Goal: Task Accomplishment & Management: Manage account settings

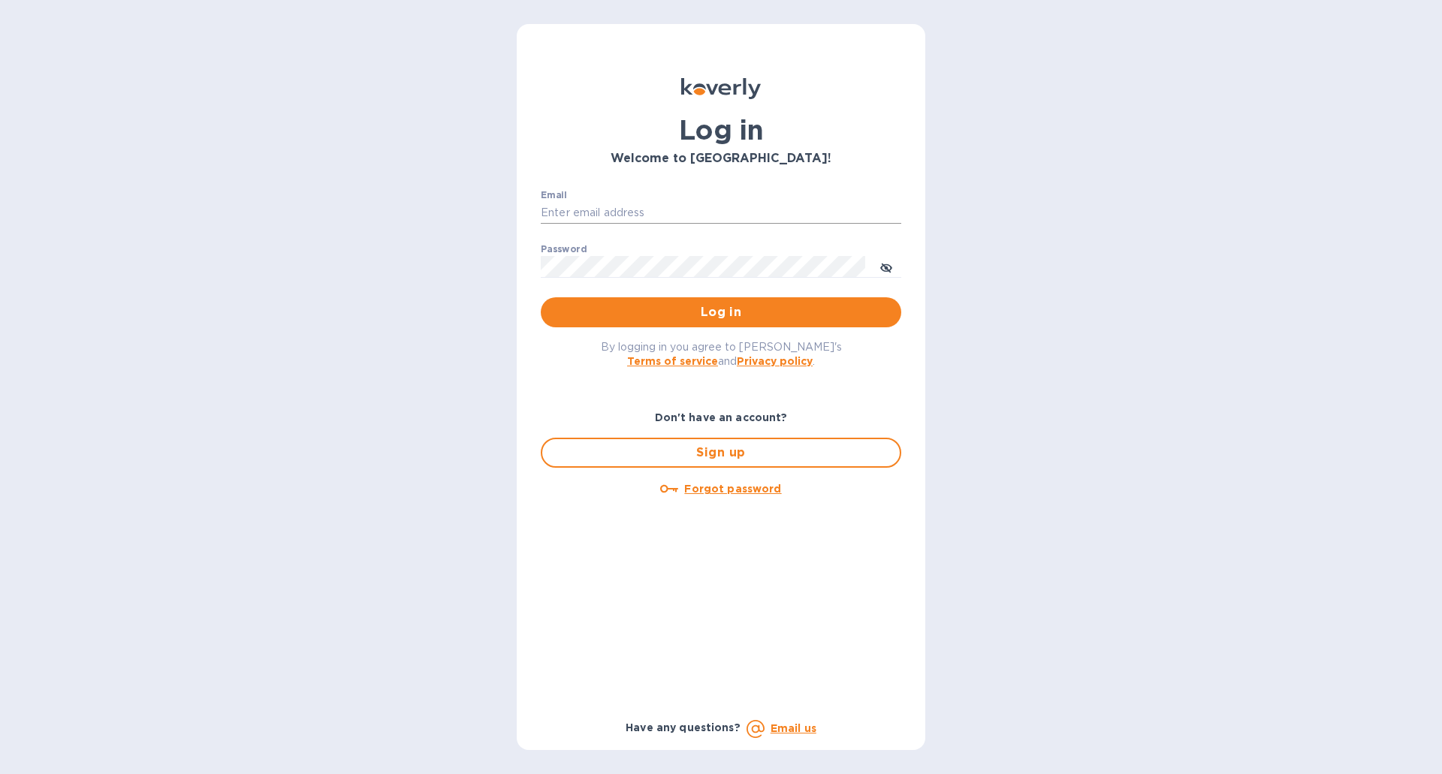
click at [632, 209] on input "Email" at bounding box center [721, 213] width 360 height 23
type input "[EMAIL_ADDRESS][DOMAIN_NAME]"
click at [541, 297] on button "Log in" at bounding box center [721, 312] width 360 height 30
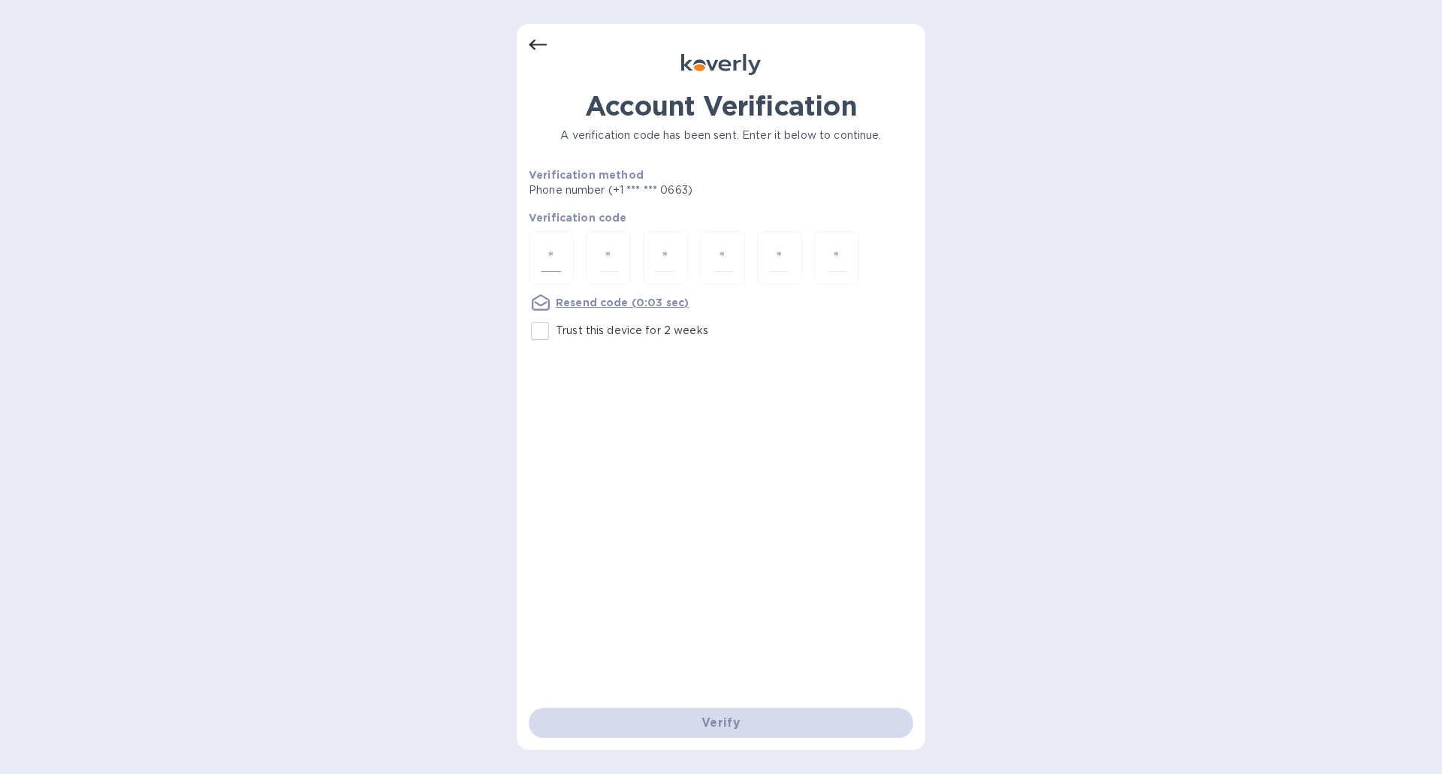
click at [541, 258] on input "number" at bounding box center [551, 258] width 20 height 28
type input "4"
type input "1"
type input "5"
type input "1"
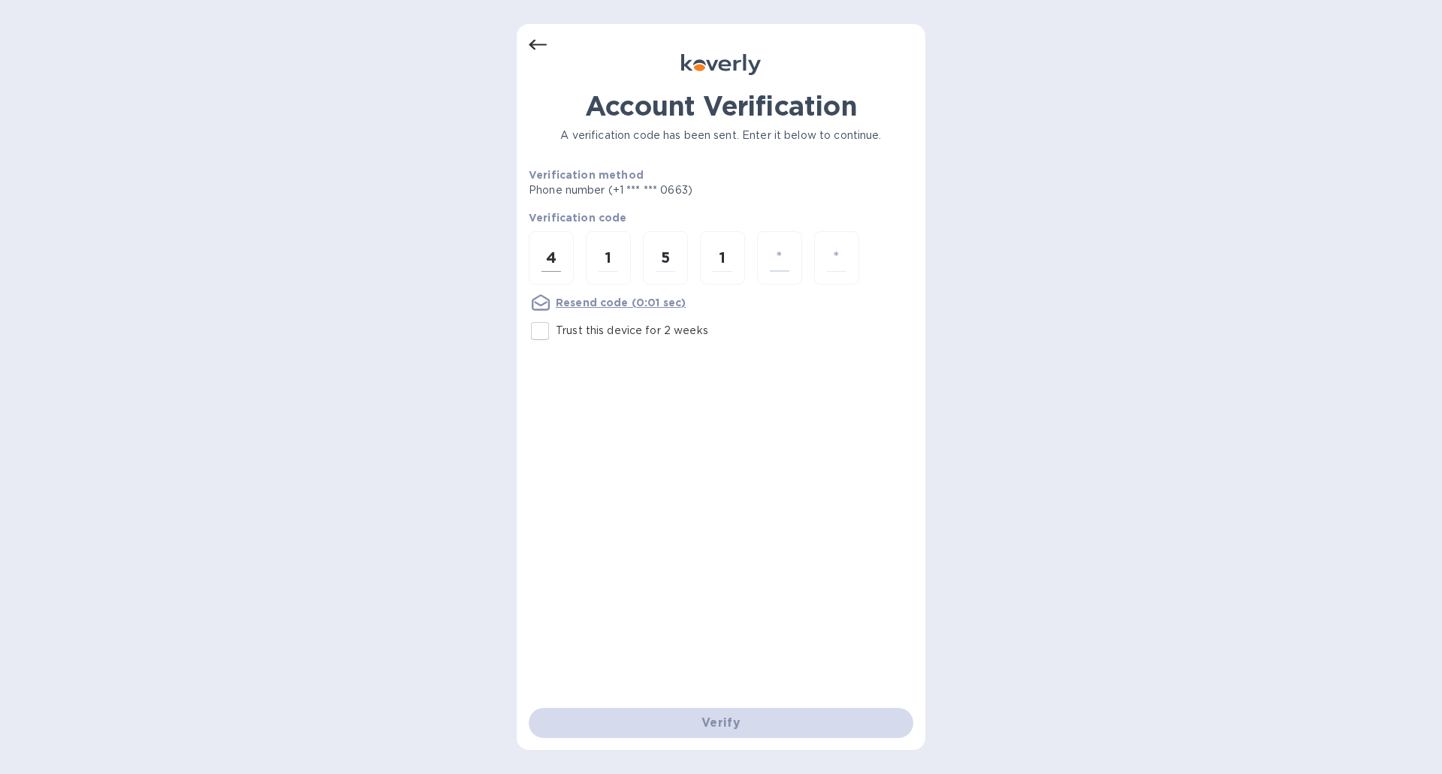
type input "8"
type input "6"
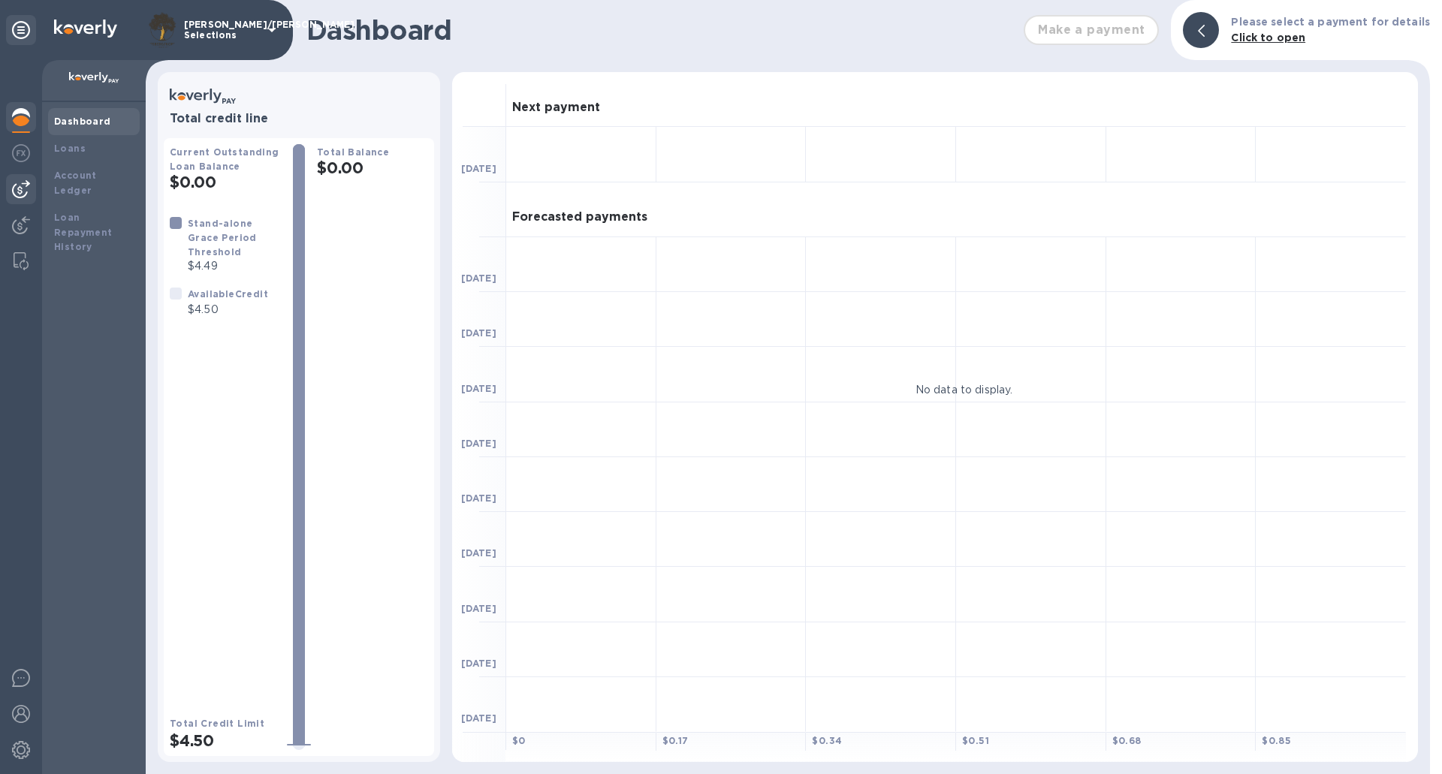
click at [24, 185] on img at bounding box center [21, 189] width 18 height 18
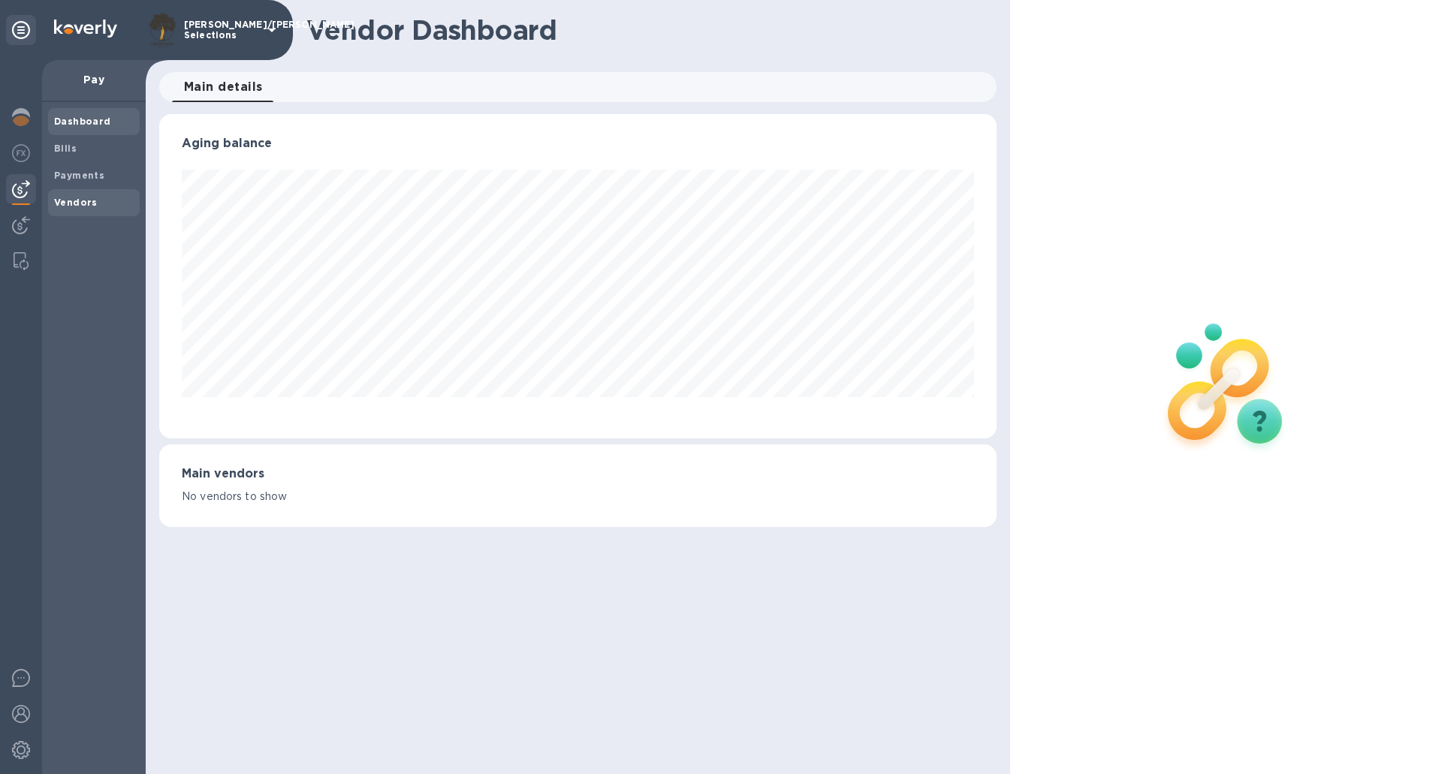
scroll to position [324, 836]
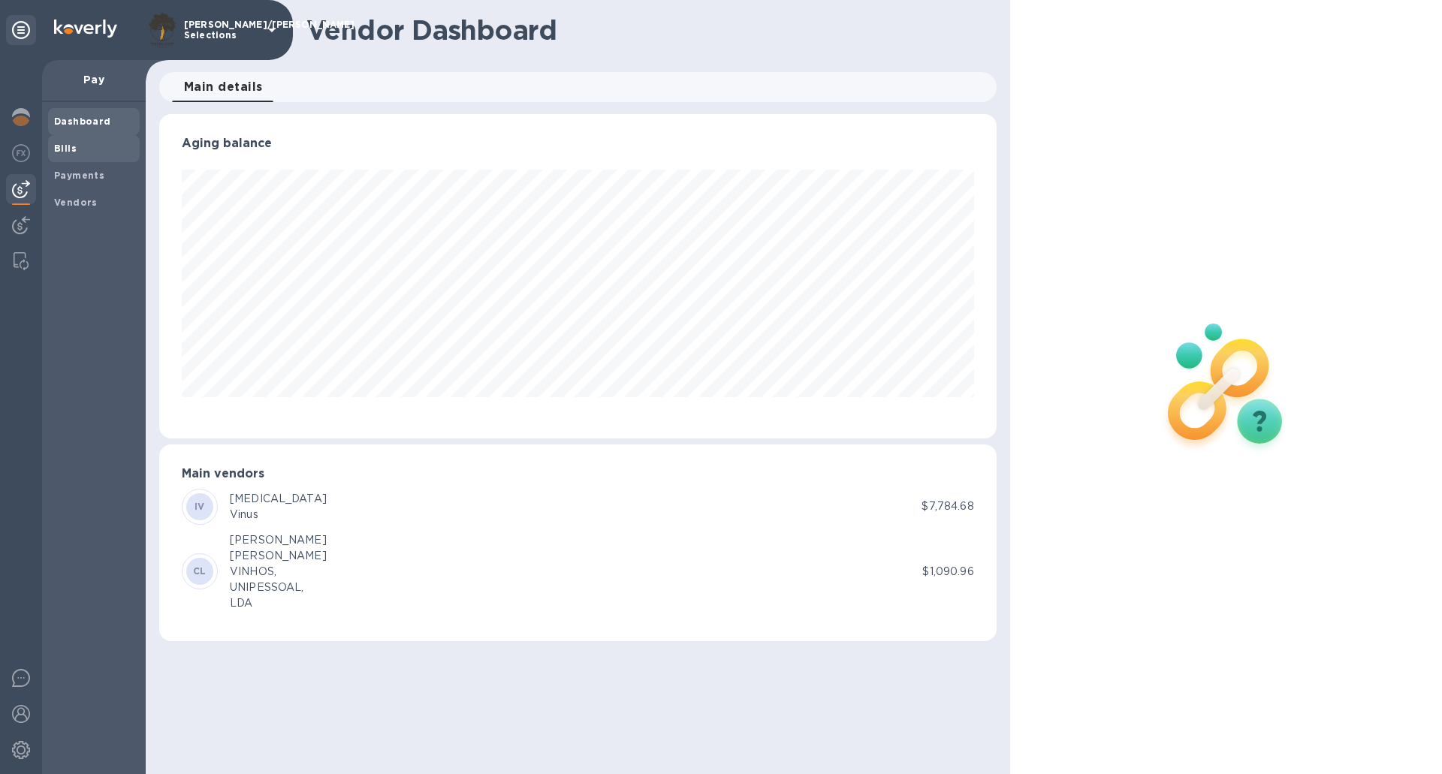
click at [104, 141] on span "Bills" at bounding box center [94, 148] width 80 height 15
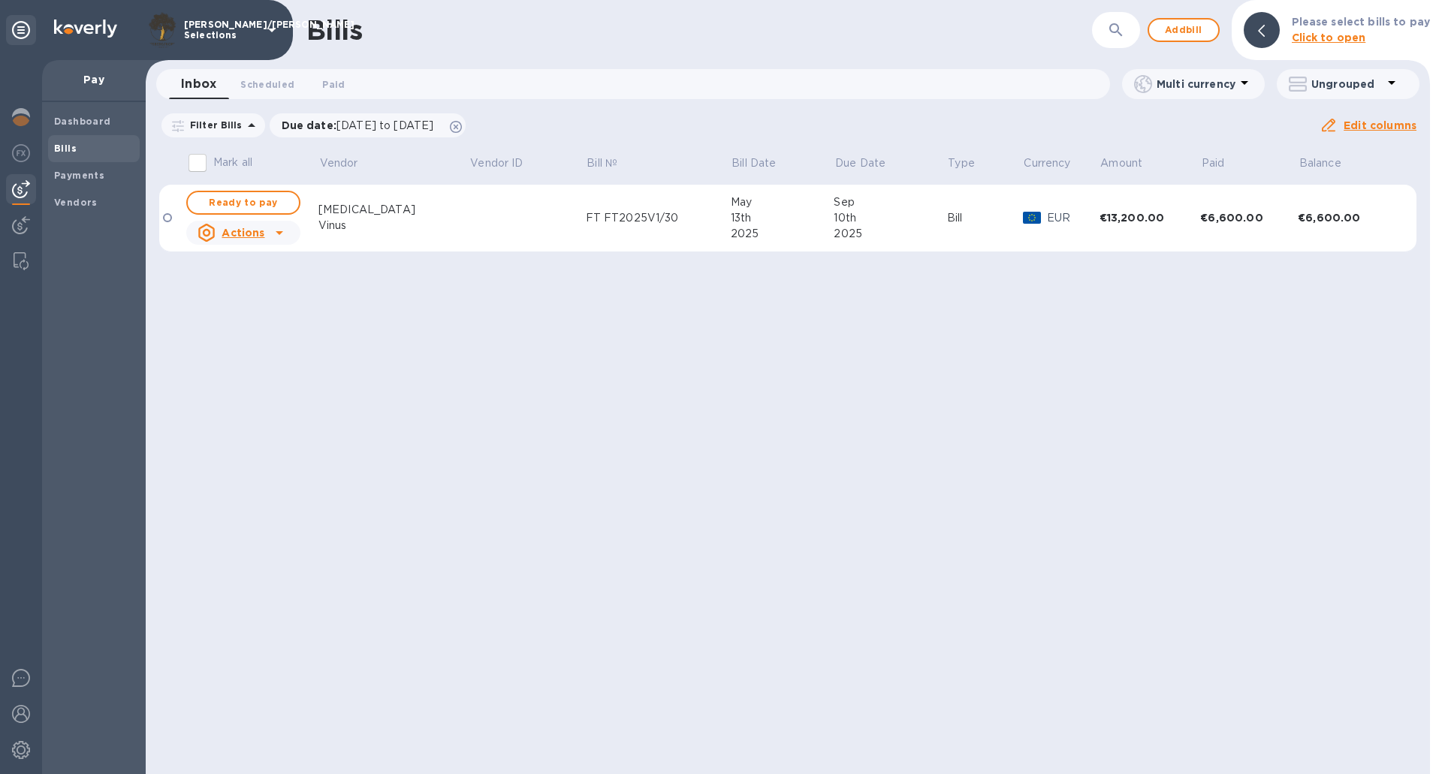
click at [807, 397] on div "Bills ​ Add bill Please select bills to pay Click to open Inbox 0 Scheduled 0 P…" at bounding box center [788, 387] width 1284 height 774
click at [1196, 27] on span "Add bill" at bounding box center [1183, 30] width 45 height 18
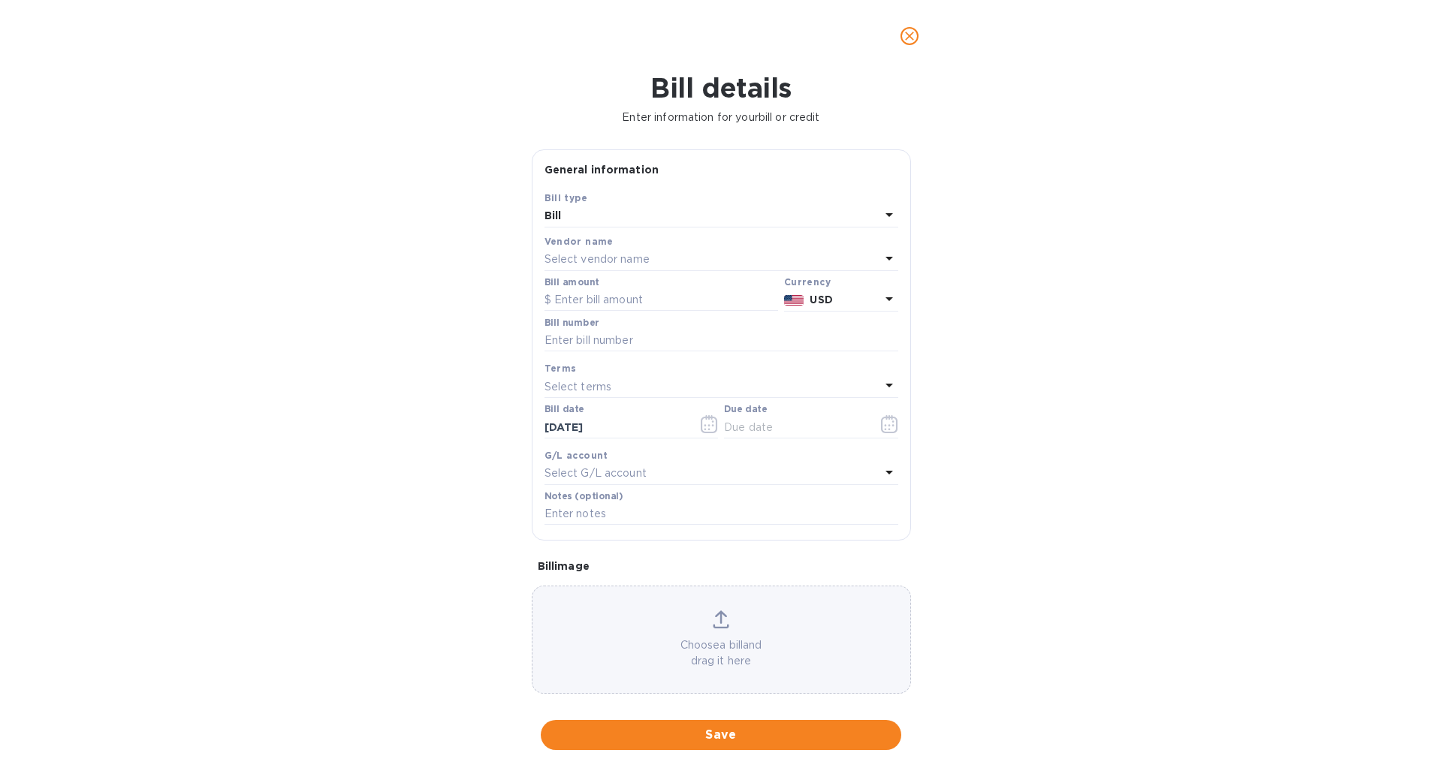
click at [614, 260] on p "Select vendor name" at bounding box center [596, 260] width 105 height 16
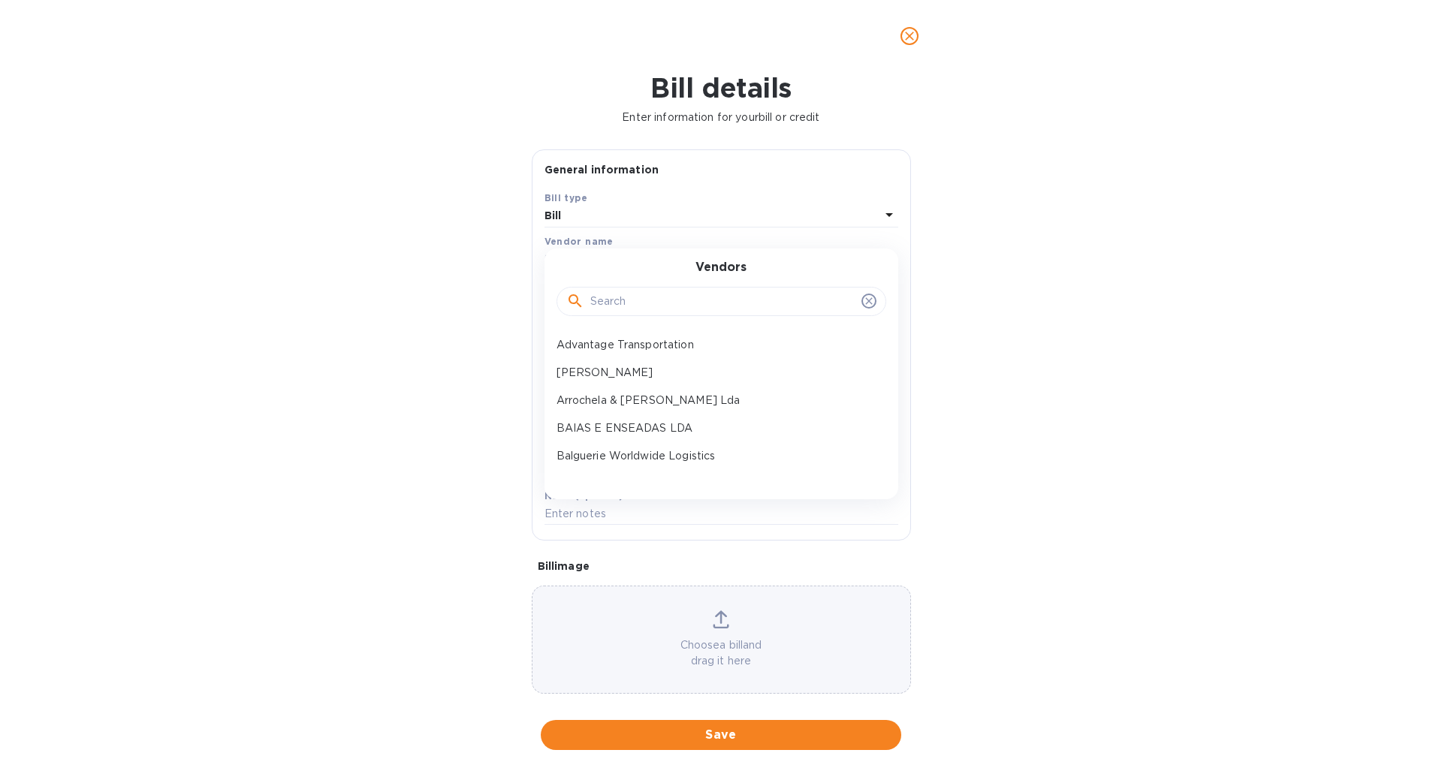
click at [617, 300] on input "text" at bounding box center [722, 302] width 265 height 23
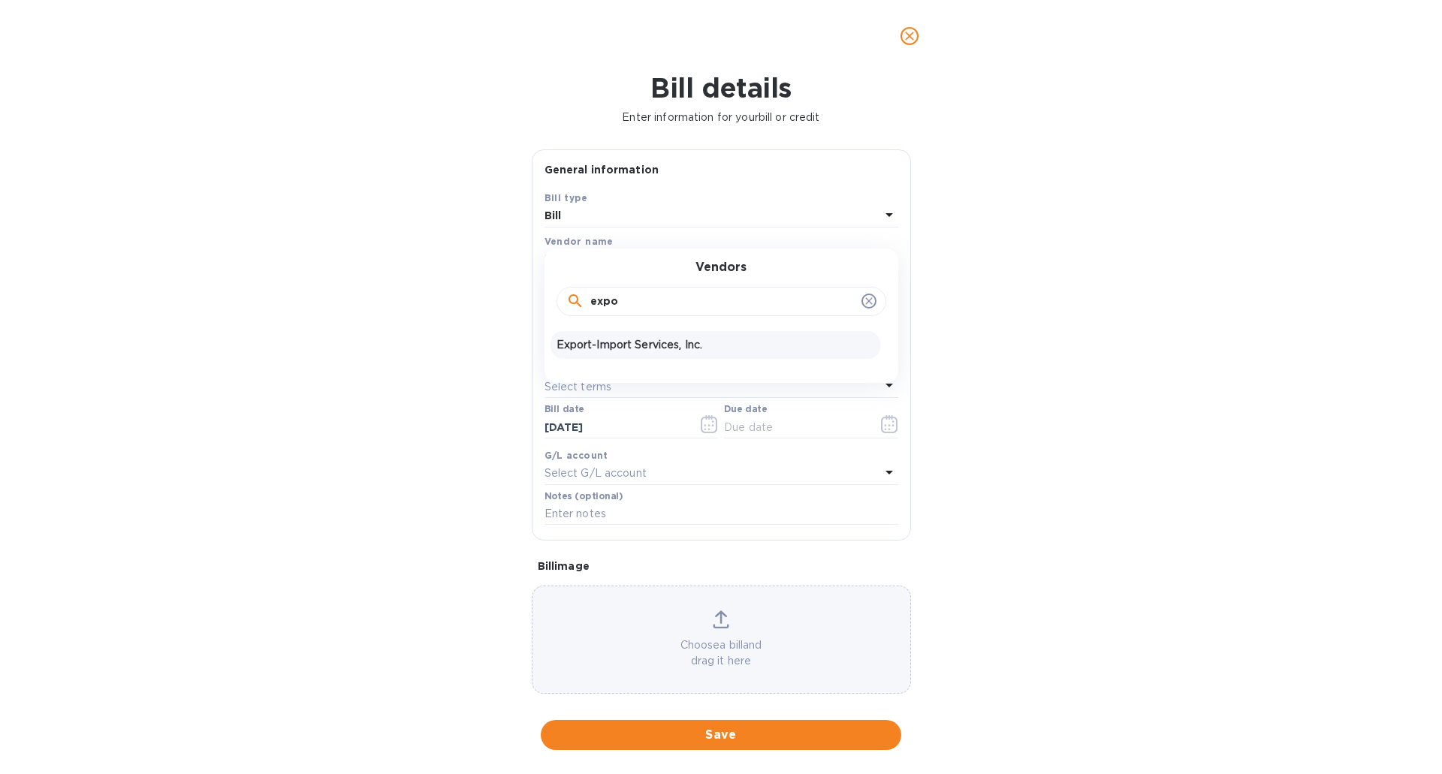
type input "expo"
click at [623, 337] on p "Export-Import Services, Inc." at bounding box center [715, 345] width 318 height 16
click at [634, 303] on input "text" at bounding box center [661, 300] width 234 height 23
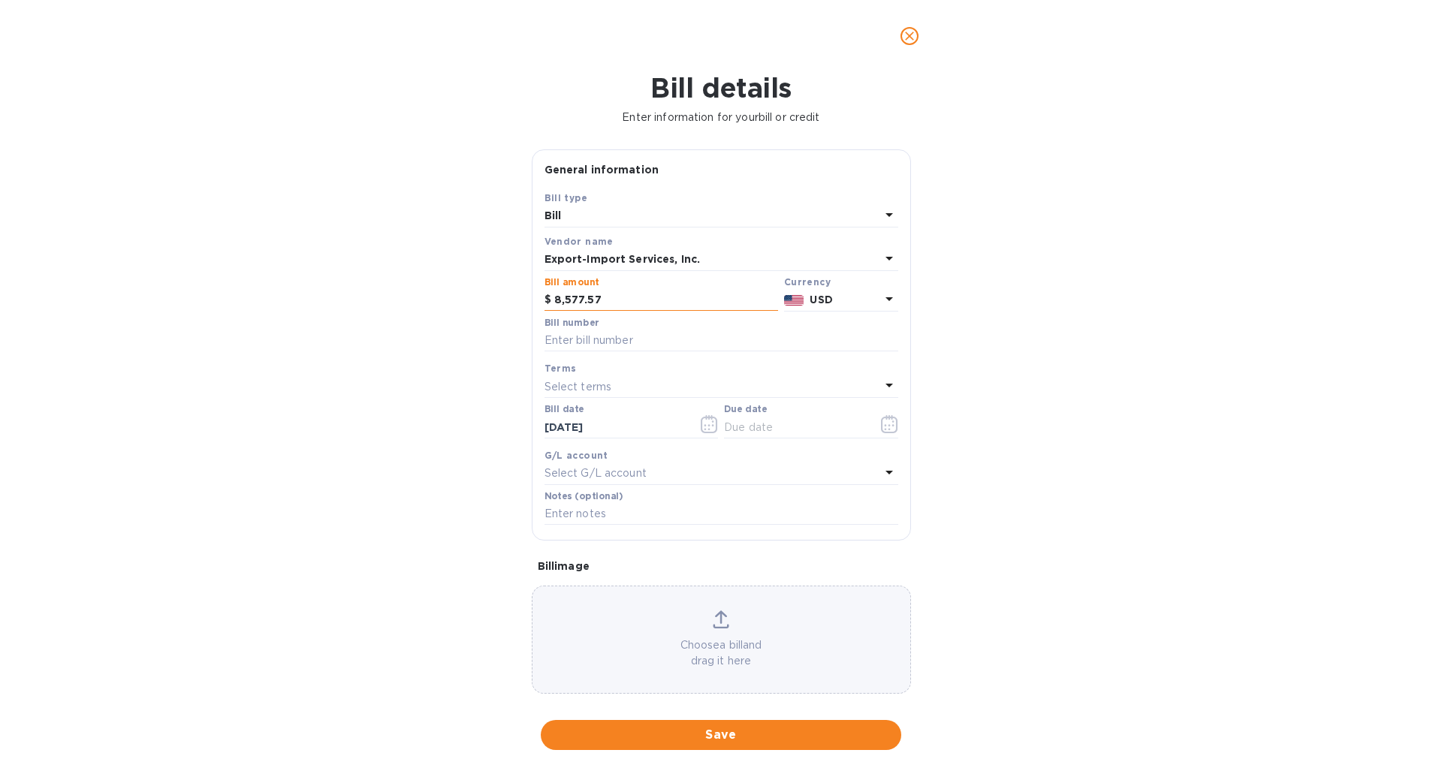
type input "8,577.57"
paste input "1680718-01"
type input "1680718-01"
click at [593, 384] on p "Select terms" at bounding box center [578, 387] width 68 height 16
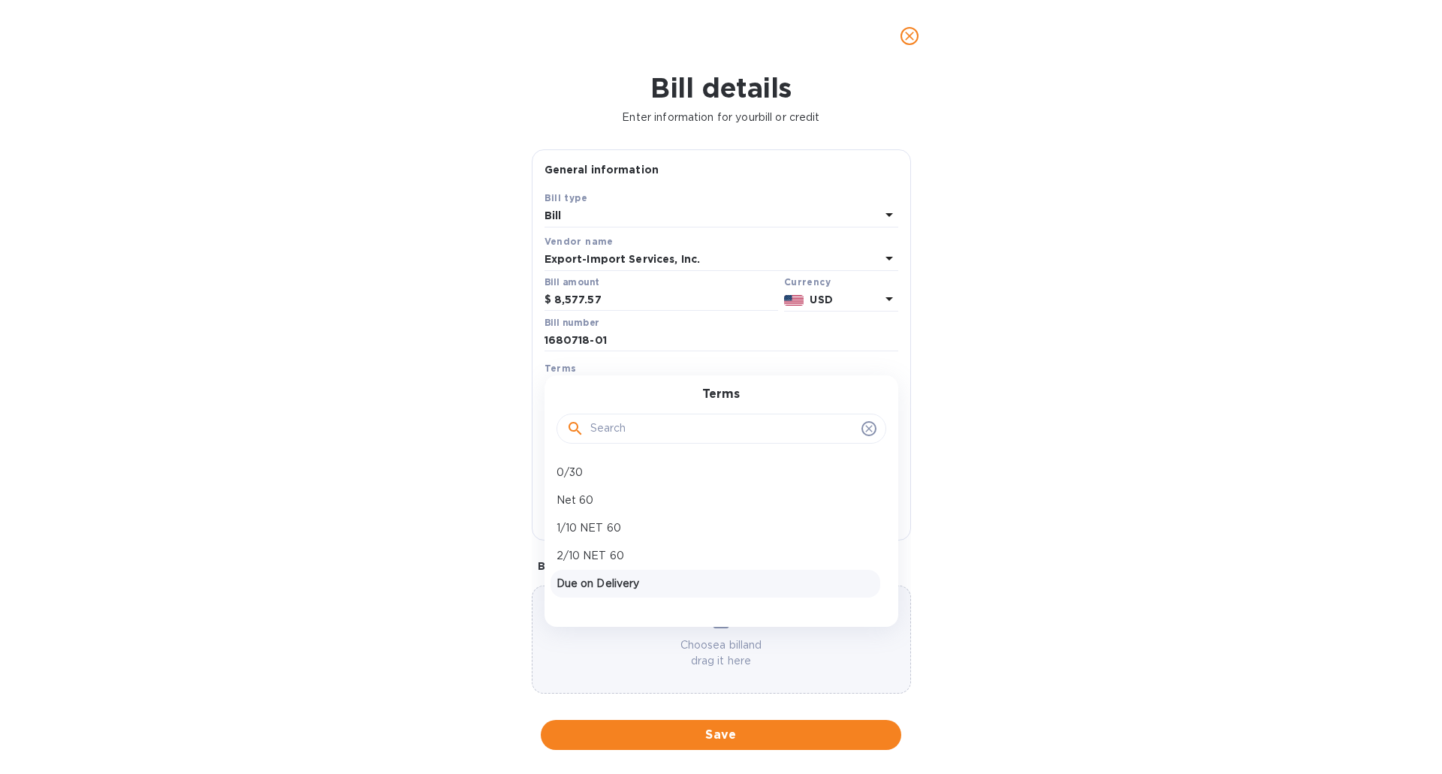
click at [616, 582] on p "Due on Delivery" at bounding box center [715, 584] width 318 height 16
type input "08/25/2025"
click at [716, 727] on span "Save" at bounding box center [721, 735] width 336 height 18
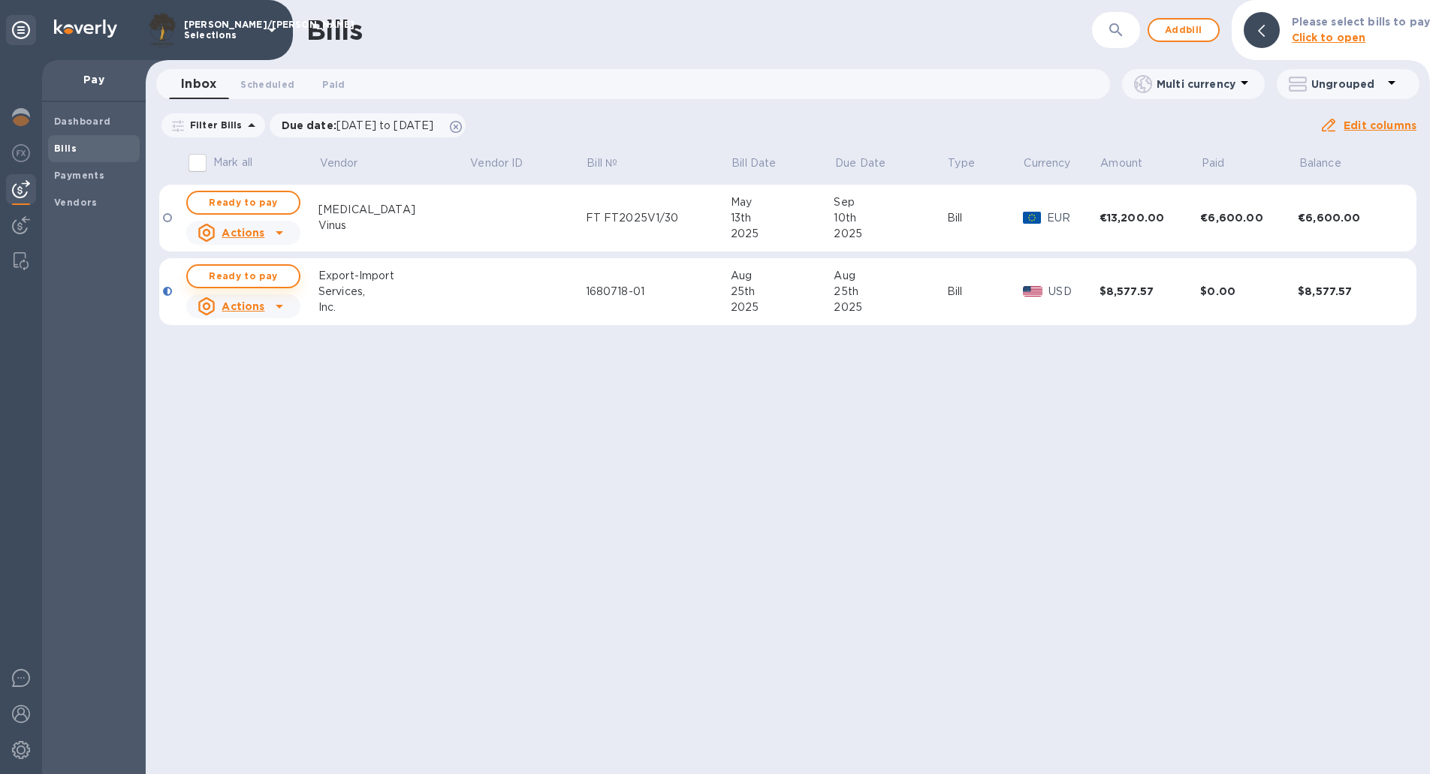
click at [259, 271] on span "Ready to pay" at bounding box center [243, 276] width 87 height 18
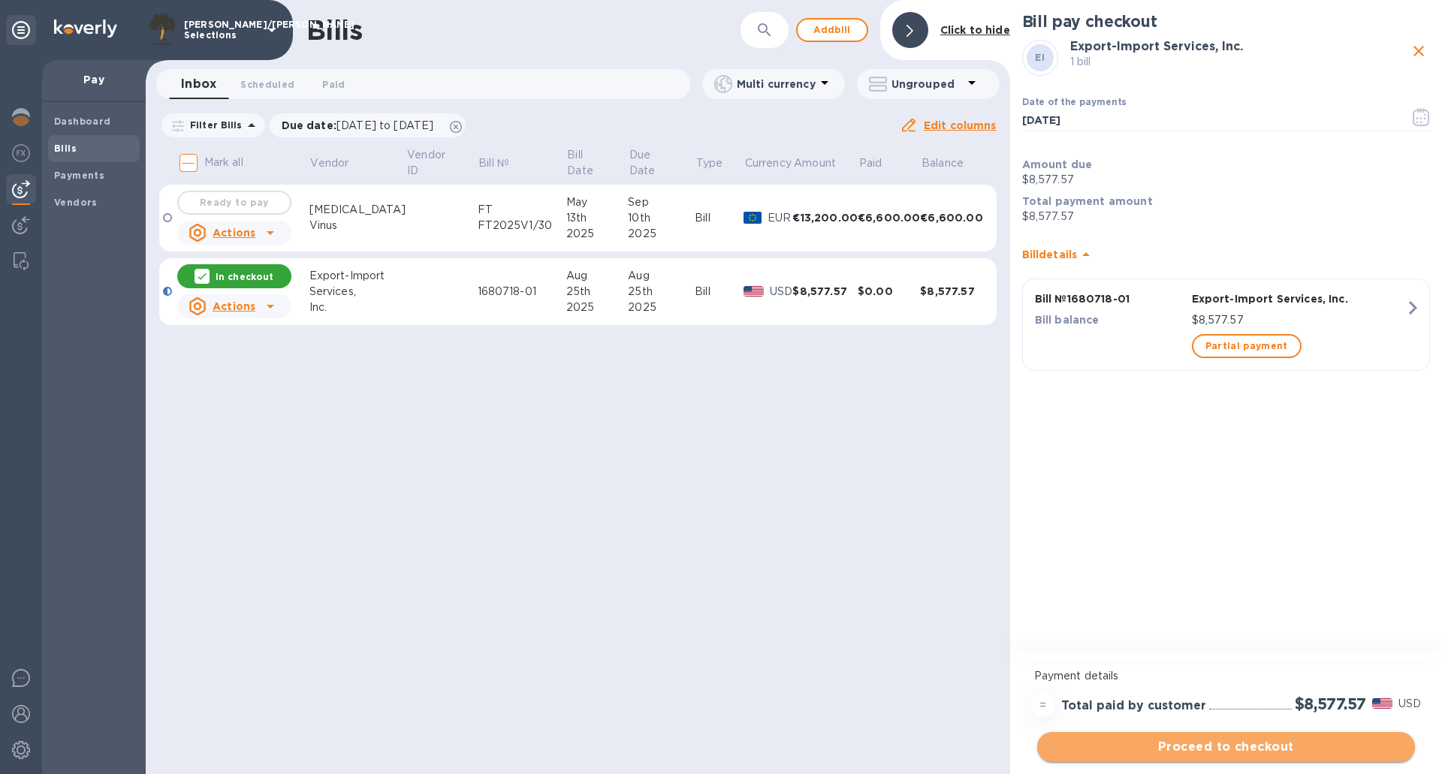
click at [1211, 739] on span "Proceed to checkout" at bounding box center [1226, 747] width 354 height 18
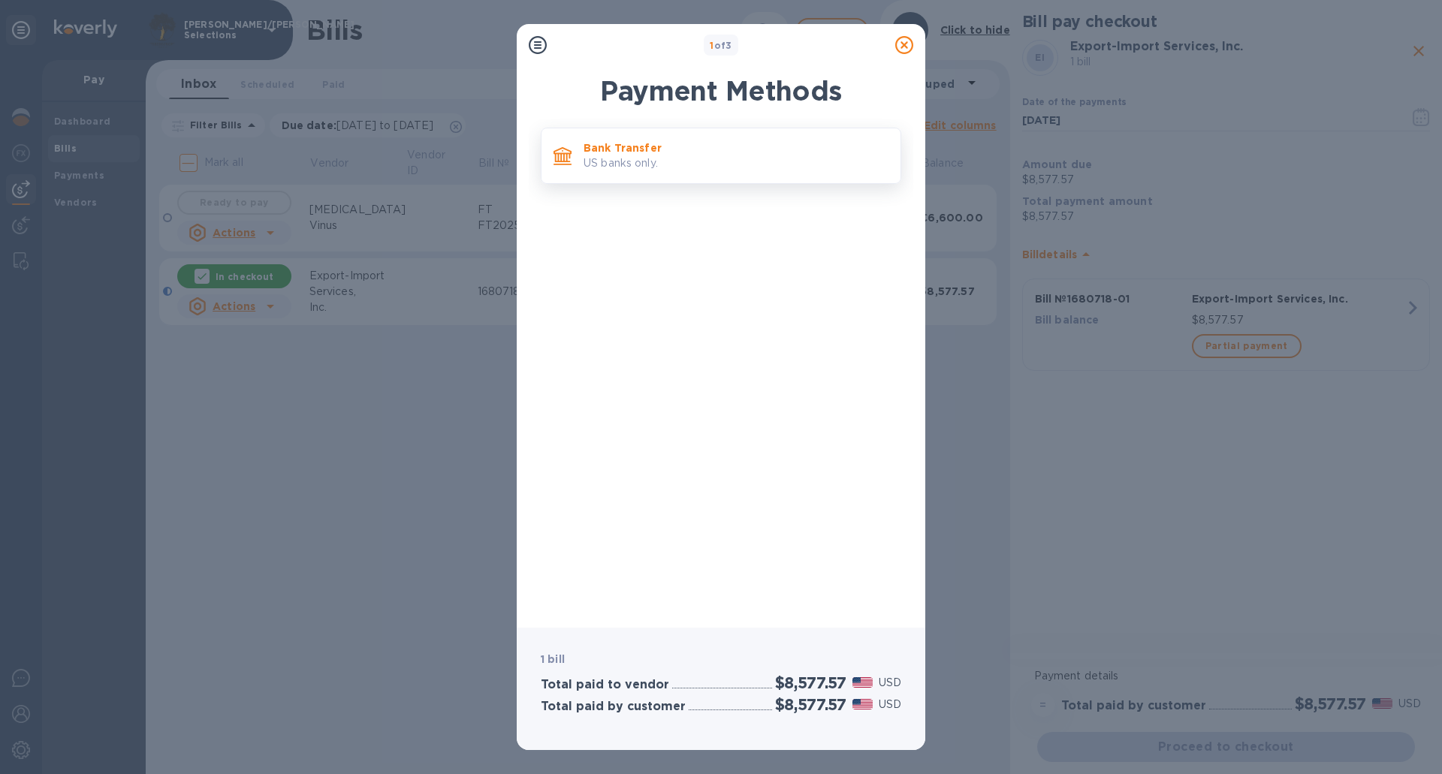
click at [728, 154] on p "Bank Transfer" at bounding box center [735, 147] width 305 height 15
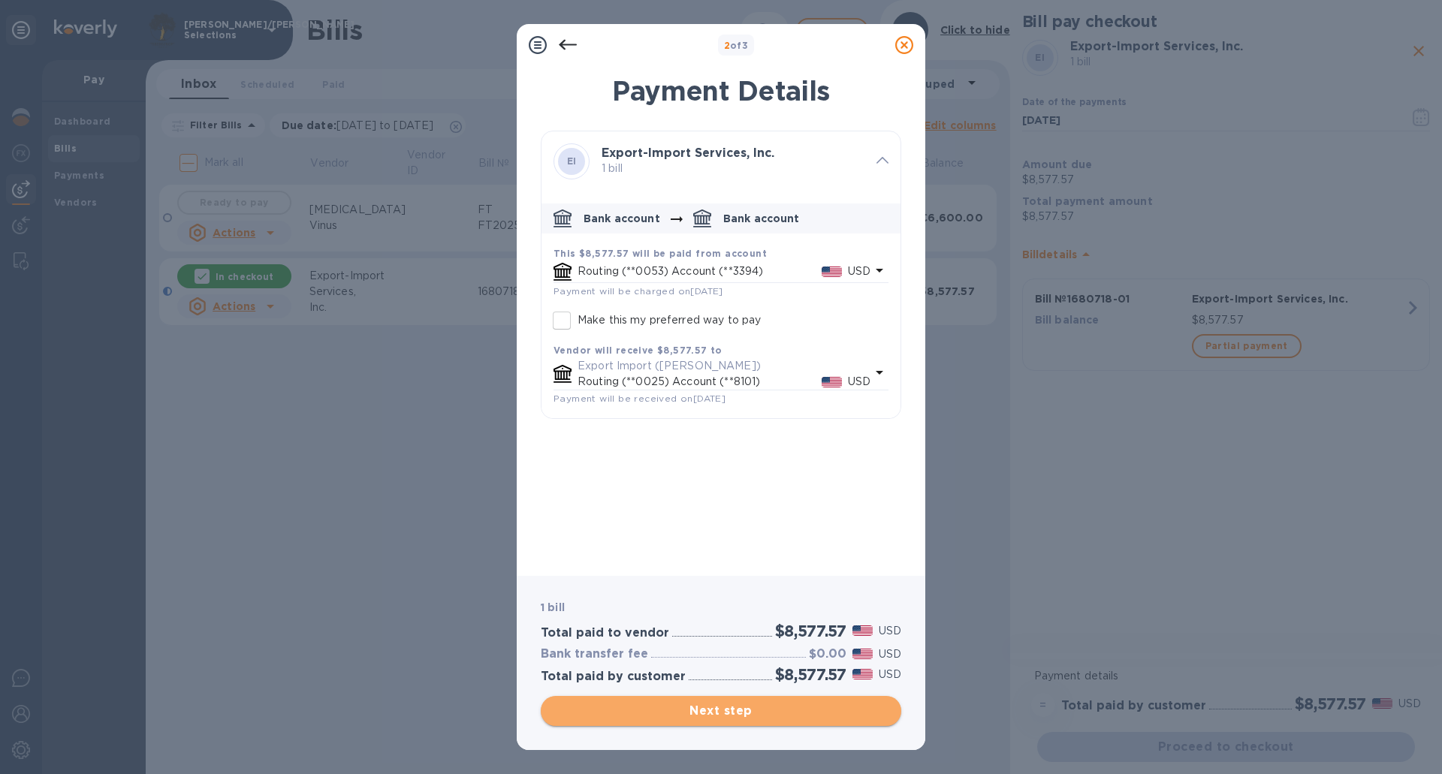
click at [715, 708] on span "Next step" at bounding box center [721, 711] width 336 height 18
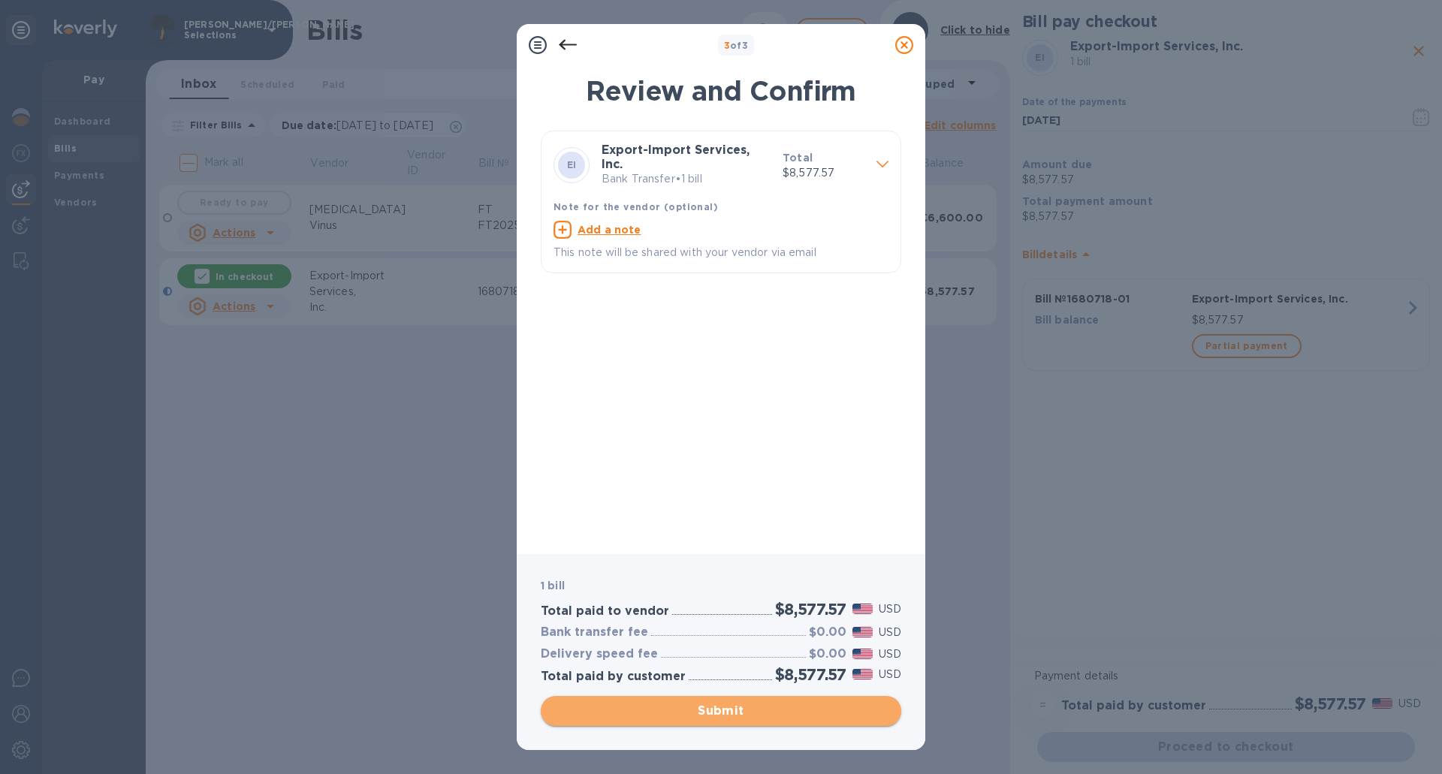
click at [716, 710] on span "Submit" at bounding box center [721, 711] width 336 height 18
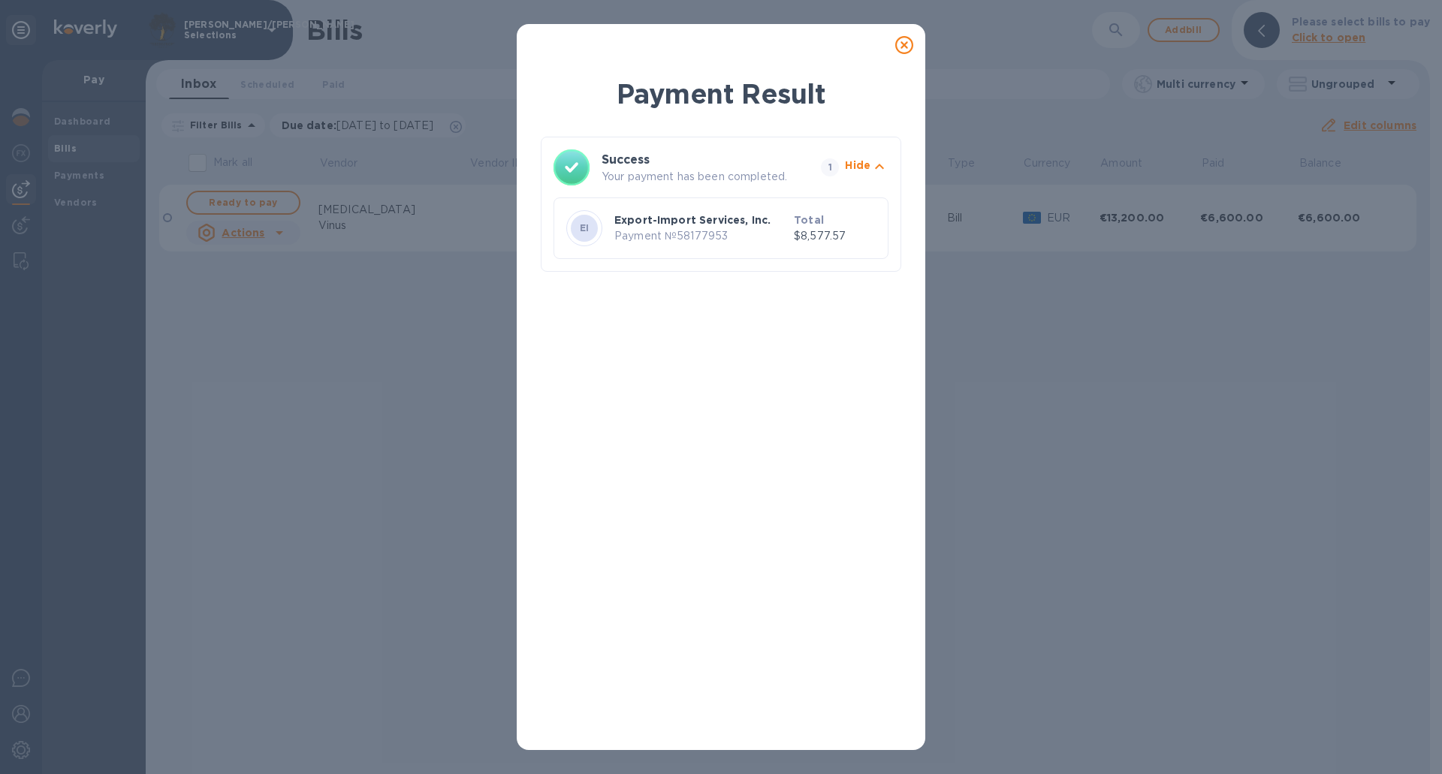
click at [209, 286] on div "Payment Result Success Your payment has been completed. 1 Hide EI Export-Import…" at bounding box center [721, 387] width 1442 height 774
click at [903, 46] on icon at bounding box center [904, 45] width 18 height 18
